Goal: Obtain resource: Obtain resource

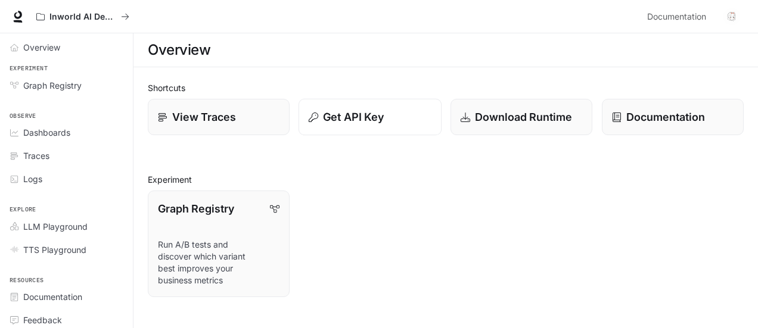
click at [370, 116] on p "Get API Key" at bounding box center [353, 117] width 61 height 16
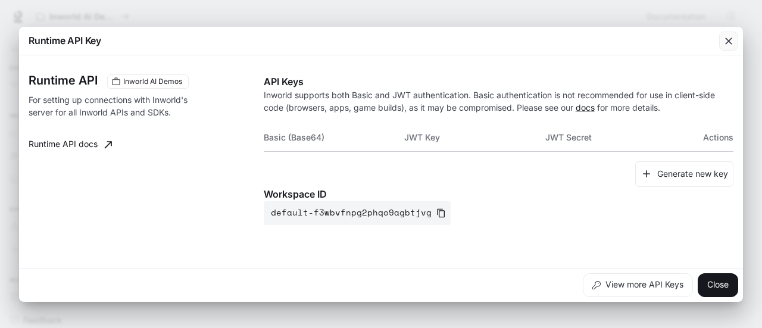
click at [733, 35] on icon "button" at bounding box center [729, 41] width 12 height 12
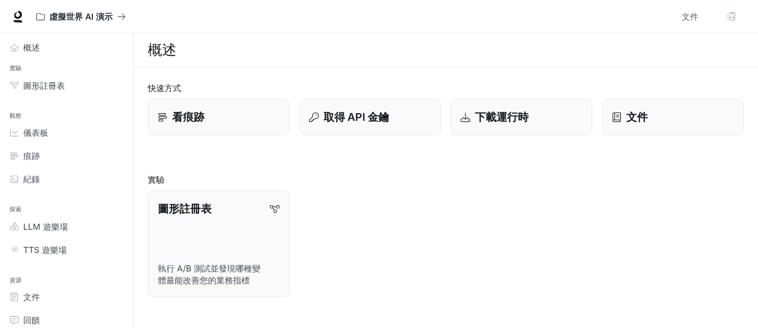
click at [432, 211] on div "圖形註冊表 執行 A/B 測試並發現哪種變體最能改善您的業務指標" at bounding box center [440, 239] width 605 height 116
click at [48, 51] on div "概述" at bounding box center [72, 47] width 99 height 13
click at [339, 120] on font "取得 API 金鑰" at bounding box center [356, 117] width 66 height 13
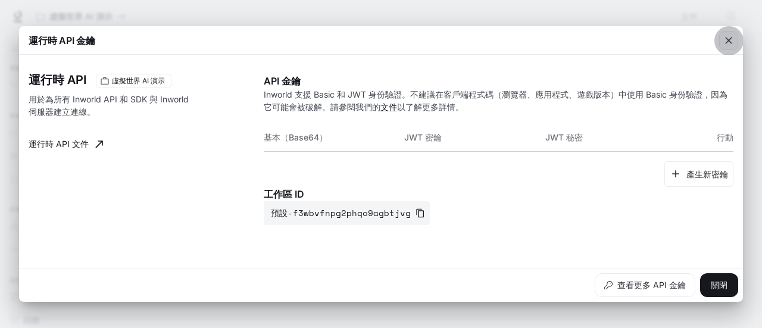
click at [729, 33] on div "button" at bounding box center [728, 40] width 19 height 19
